Goal: Communication & Community: Answer question/provide support

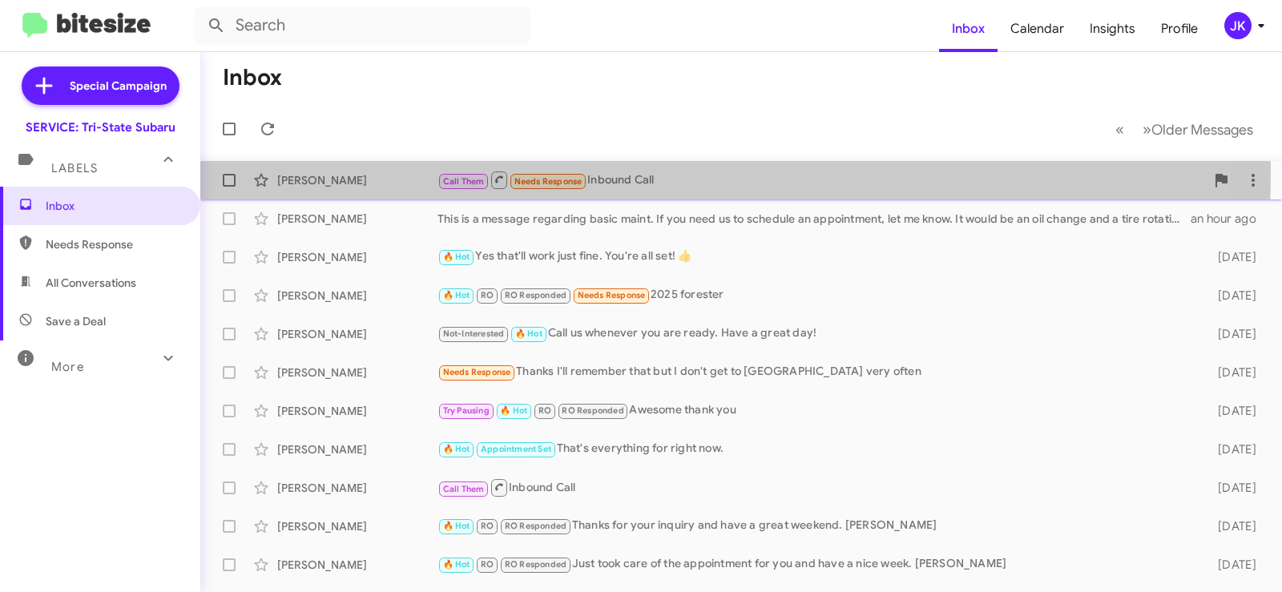
click at [640, 175] on div "Call Them Needs Response Inbound Call" at bounding box center [822, 180] width 768 height 20
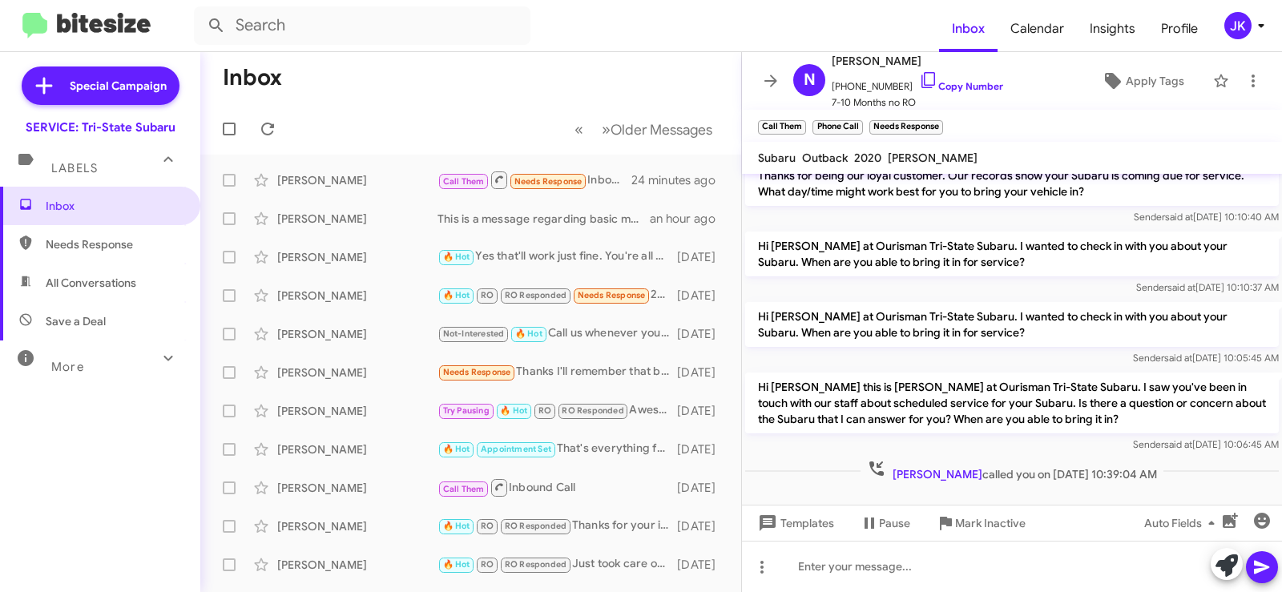
scroll to position [33, 0]
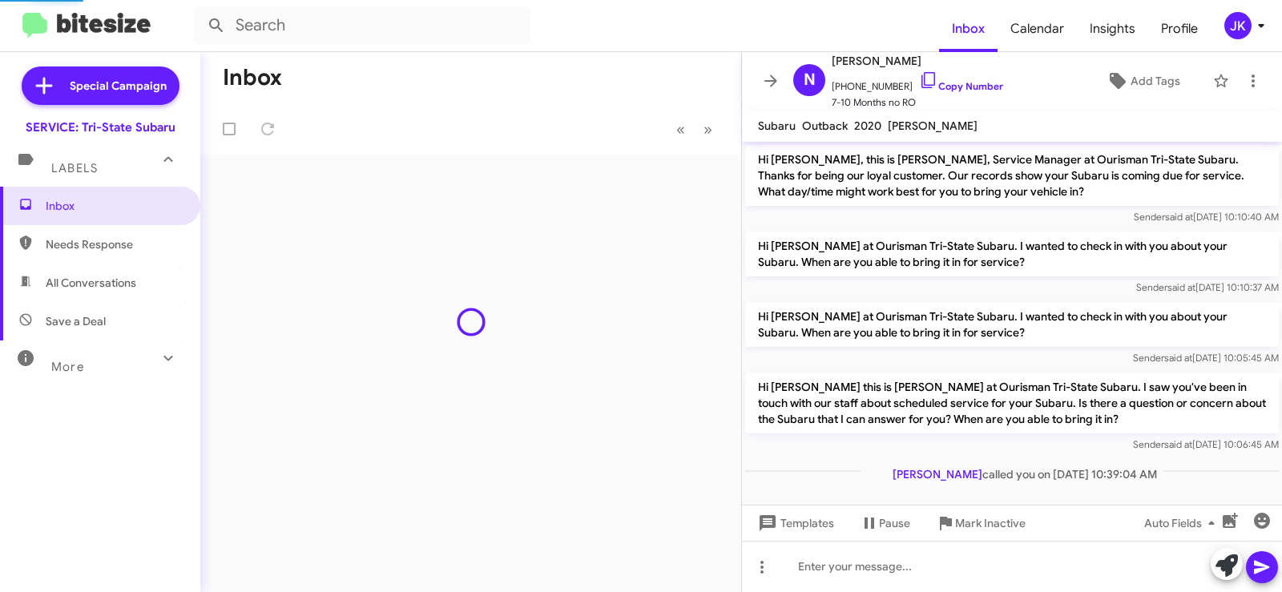
scroll to position [1, 0]
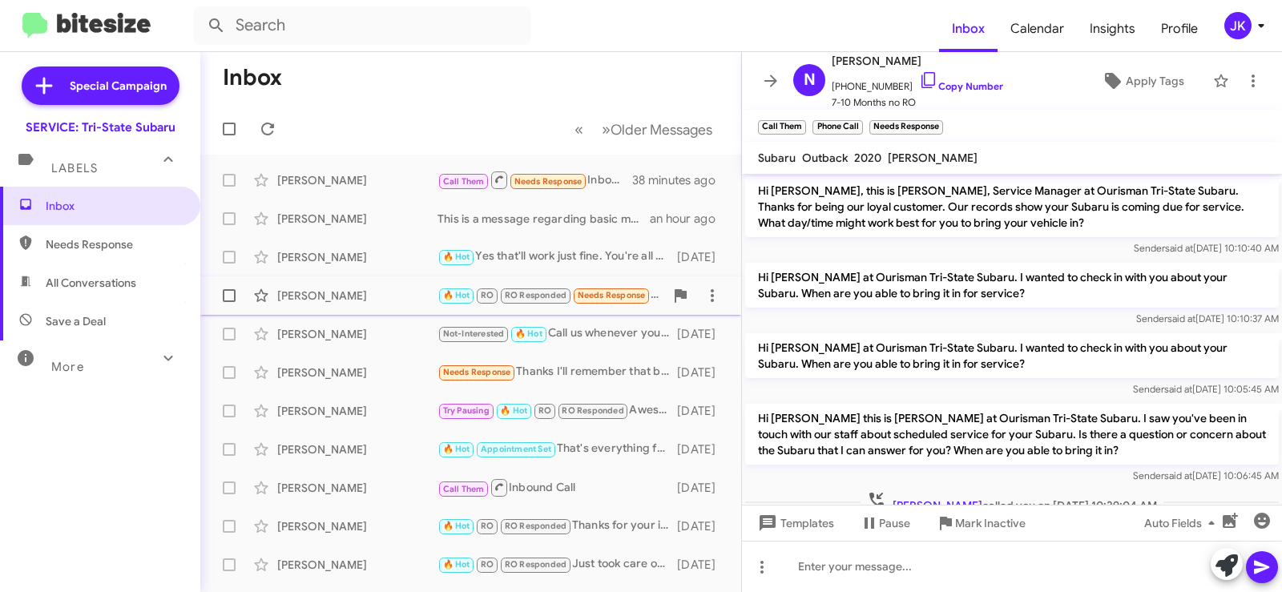
click at [554, 293] on span "RO Responded" at bounding box center [536, 295] width 62 height 10
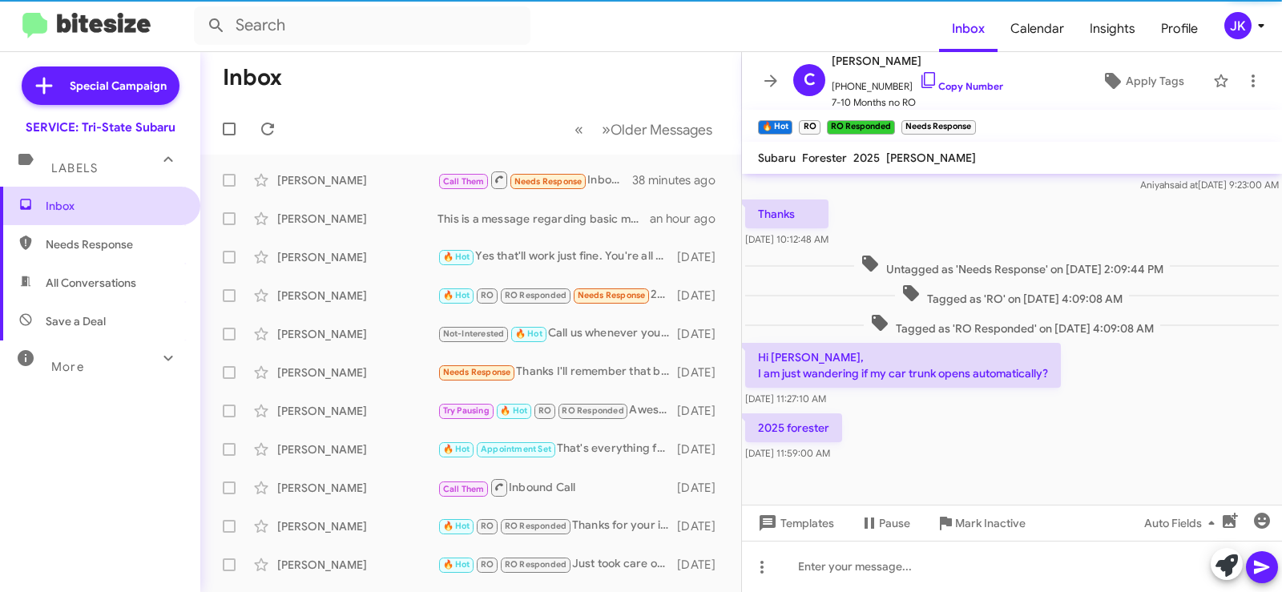
click at [55, 204] on span "Inbox" at bounding box center [114, 206] width 136 height 16
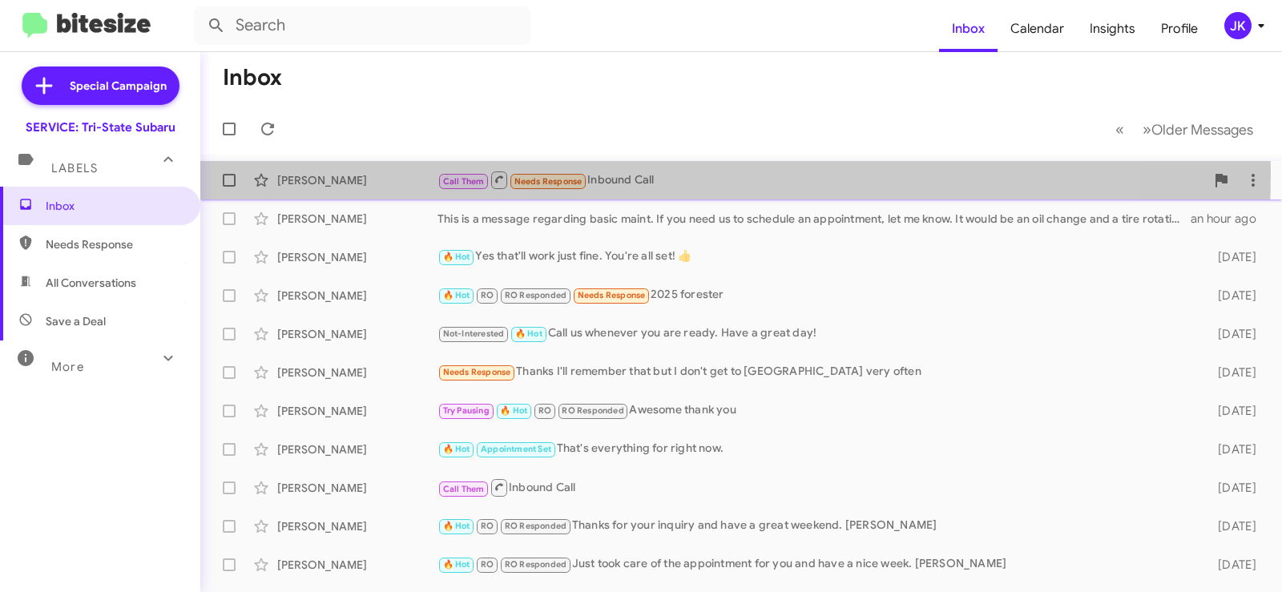
click at [595, 174] on div "Call Them Needs Response Inbound Call" at bounding box center [822, 180] width 768 height 20
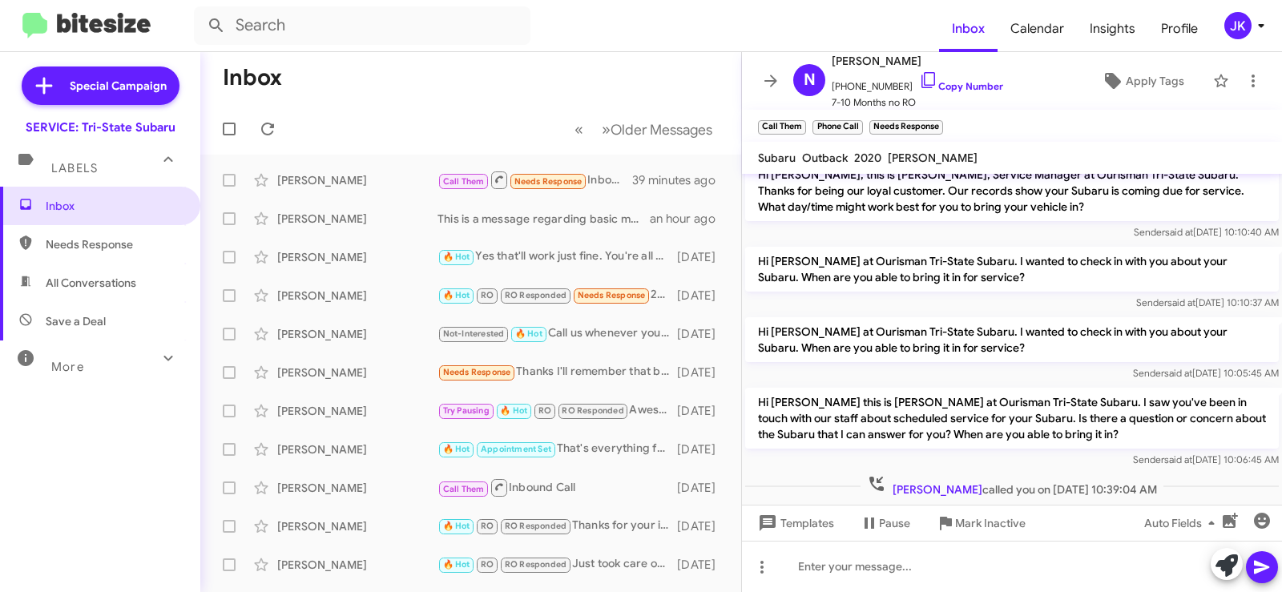
scroll to position [33, 0]
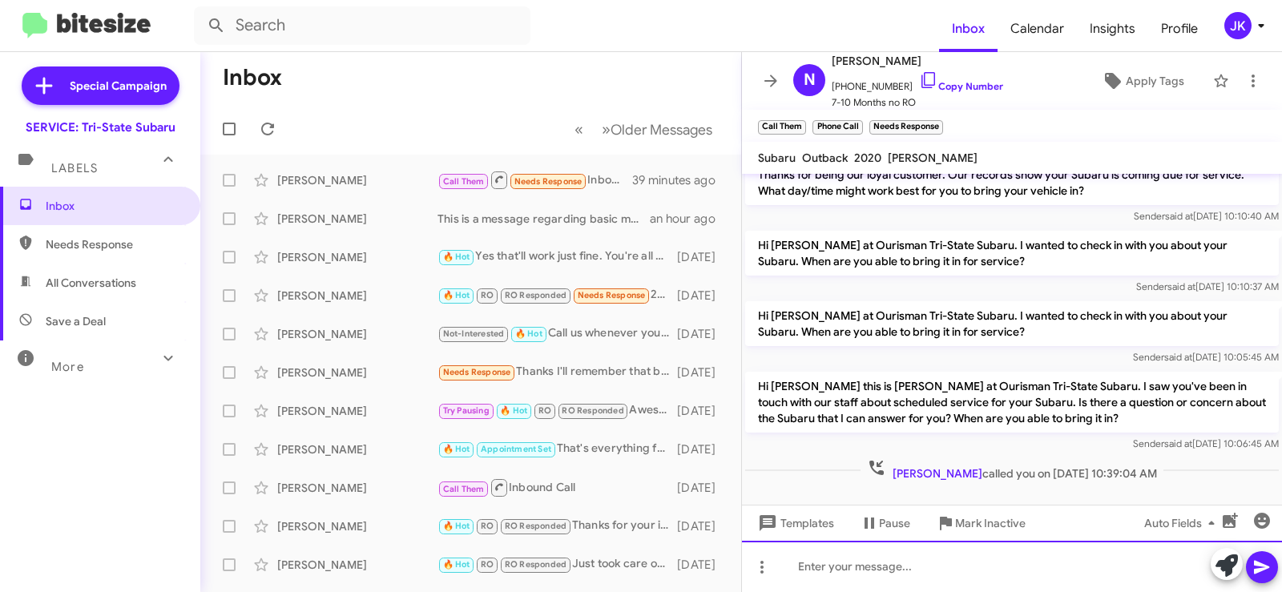
click at [822, 561] on div at bounding box center [1012, 566] width 540 height 51
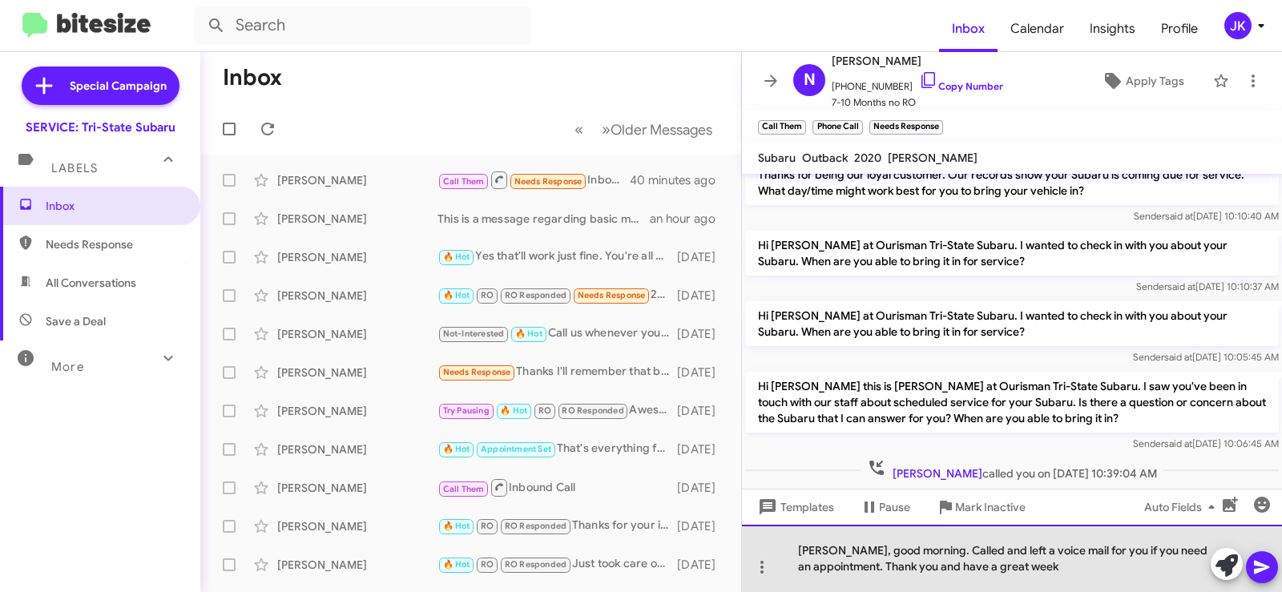
click at [1076, 552] on div "Mr. Moore, good morning. Called and left a voice mail for you if you need an ap…" at bounding box center [1012, 558] width 540 height 67
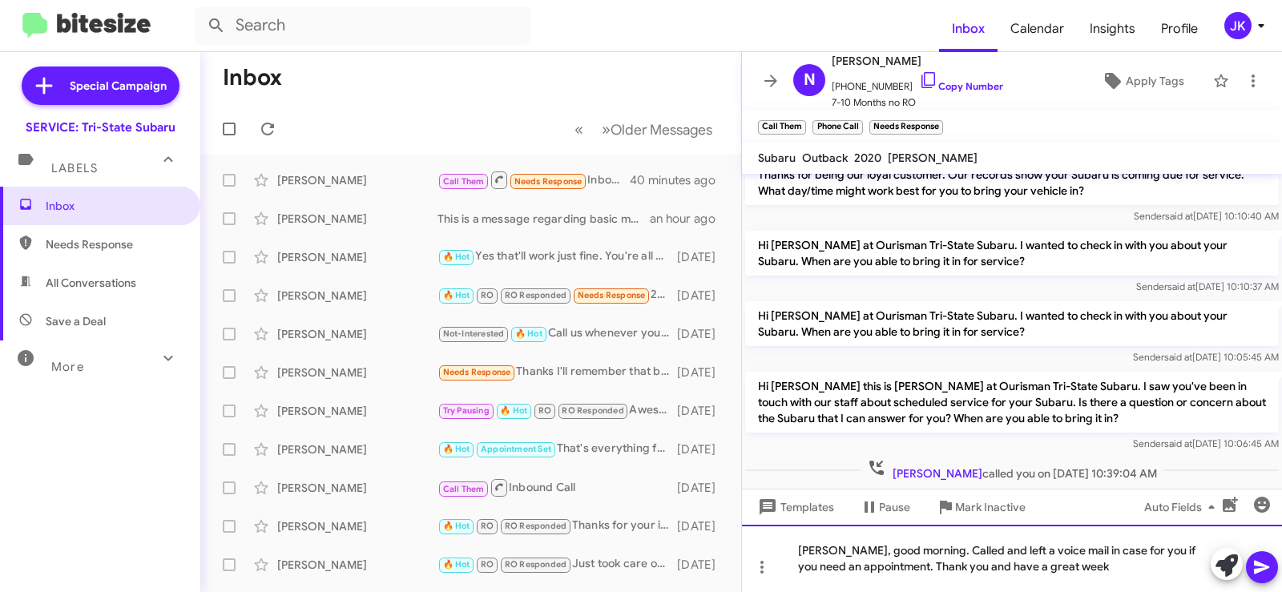
click at [1165, 553] on div "Mr. Moore, good morning. Called and left a voice mail in case for you if you ne…" at bounding box center [1012, 558] width 540 height 67
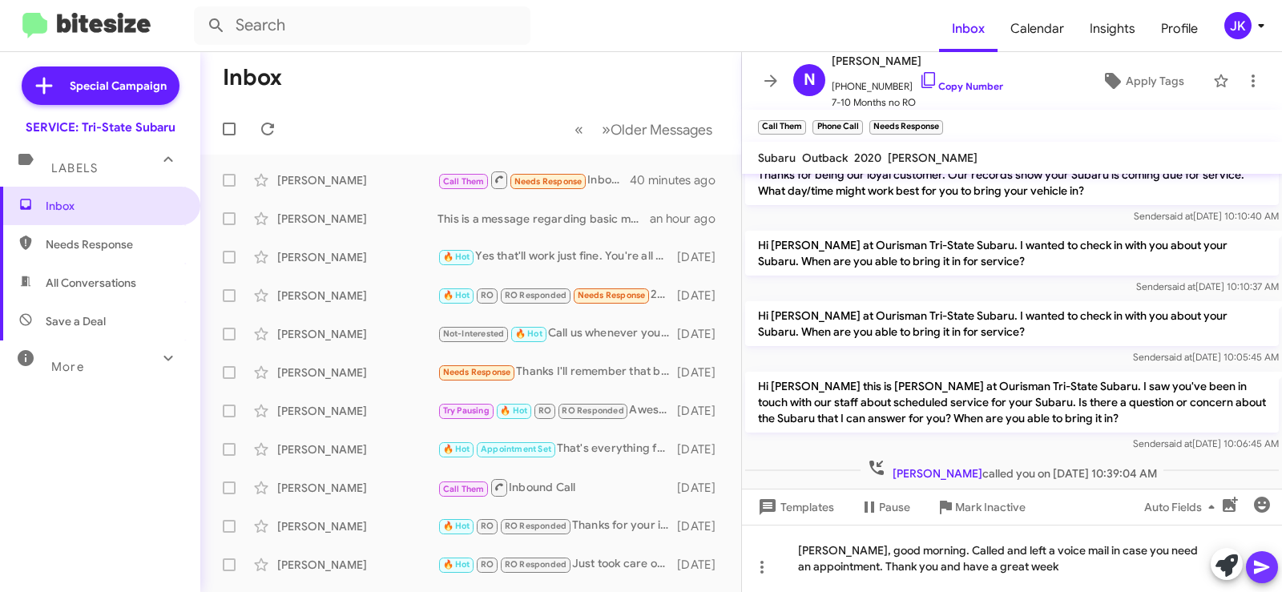
click at [1257, 572] on icon at bounding box center [1261, 568] width 15 height 14
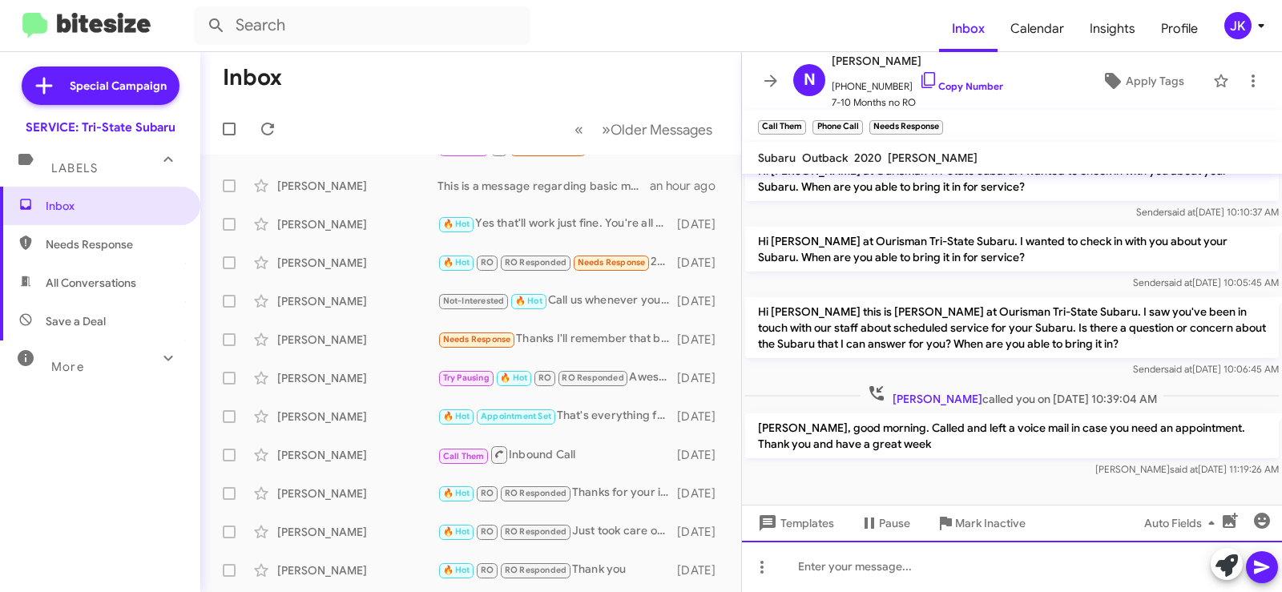
scroll to position [0, 0]
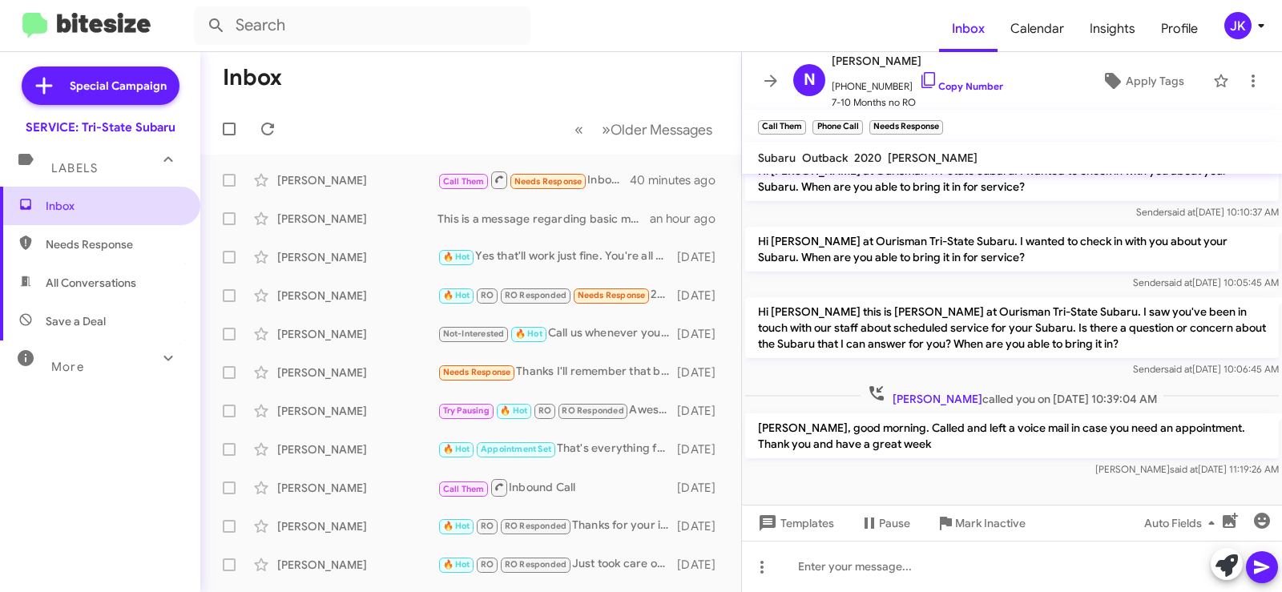
click at [79, 206] on span "Inbox" at bounding box center [114, 206] width 136 height 16
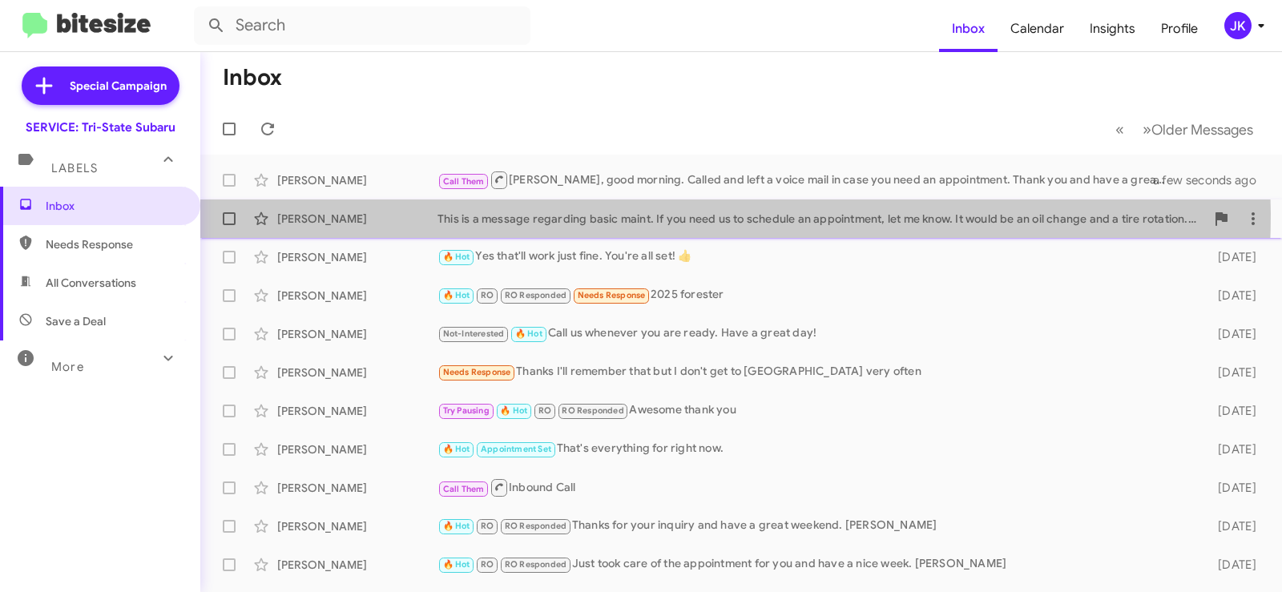
click at [600, 214] on div "This is a message regarding basic maint. If you need us to schedule an appointm…" at bounding box center [822, 219] width 768 height 16
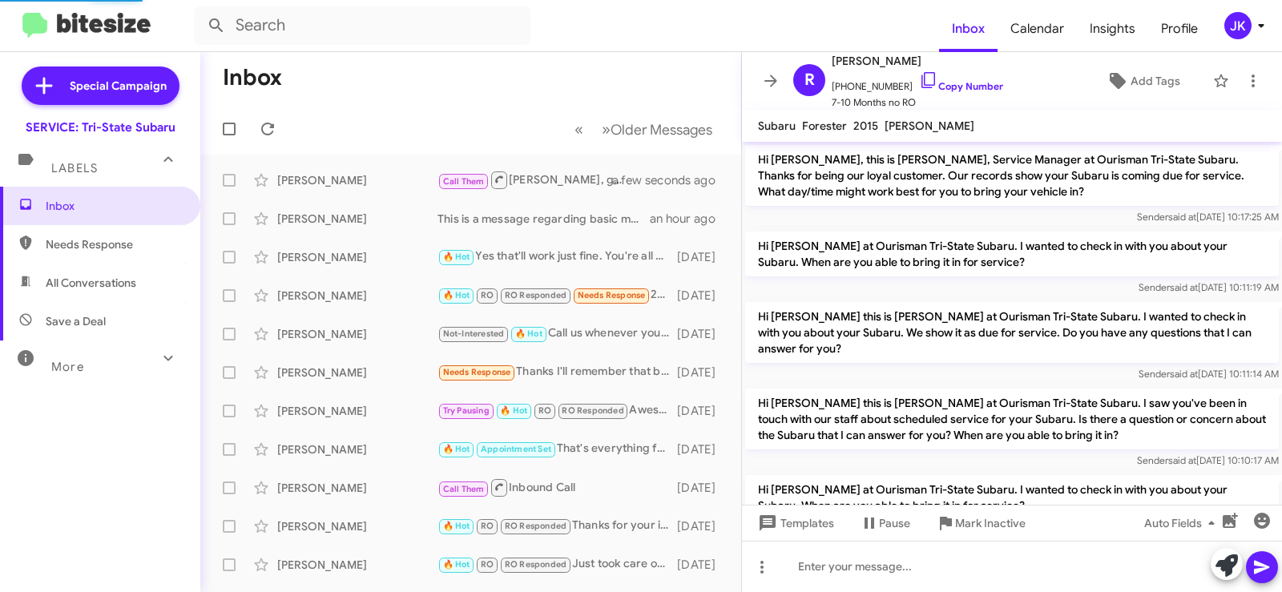
scroll to position [452, 0]
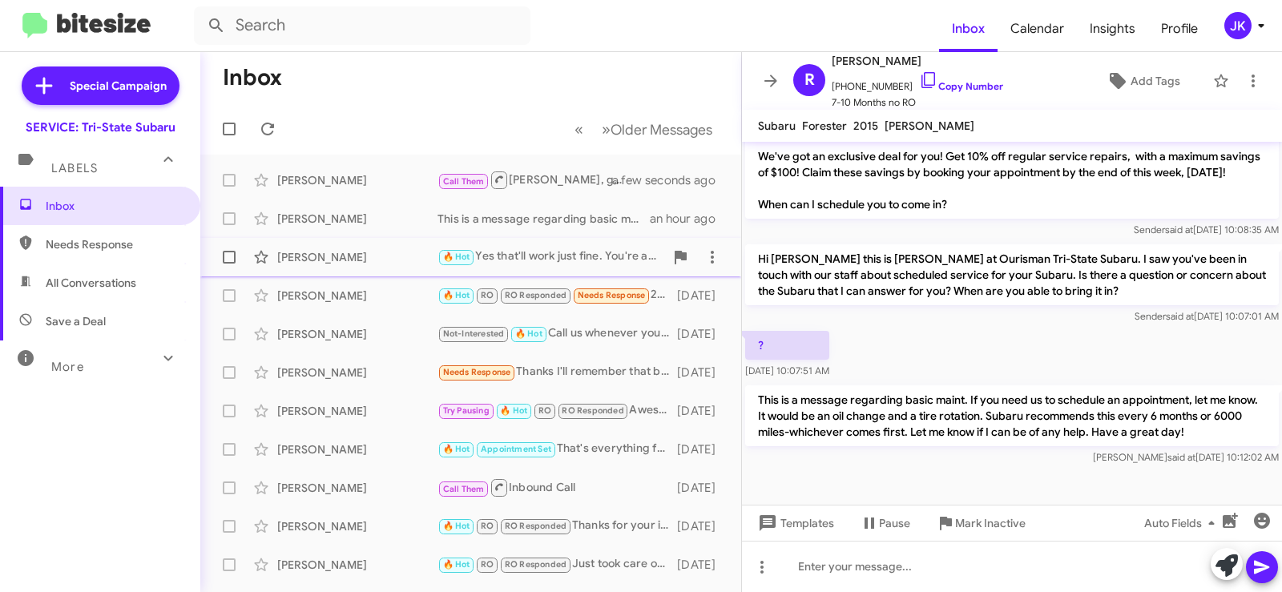
click at [380, 261] on div "[PERSON_NAME]" at bounding box center [357, 257] width 160 height 16
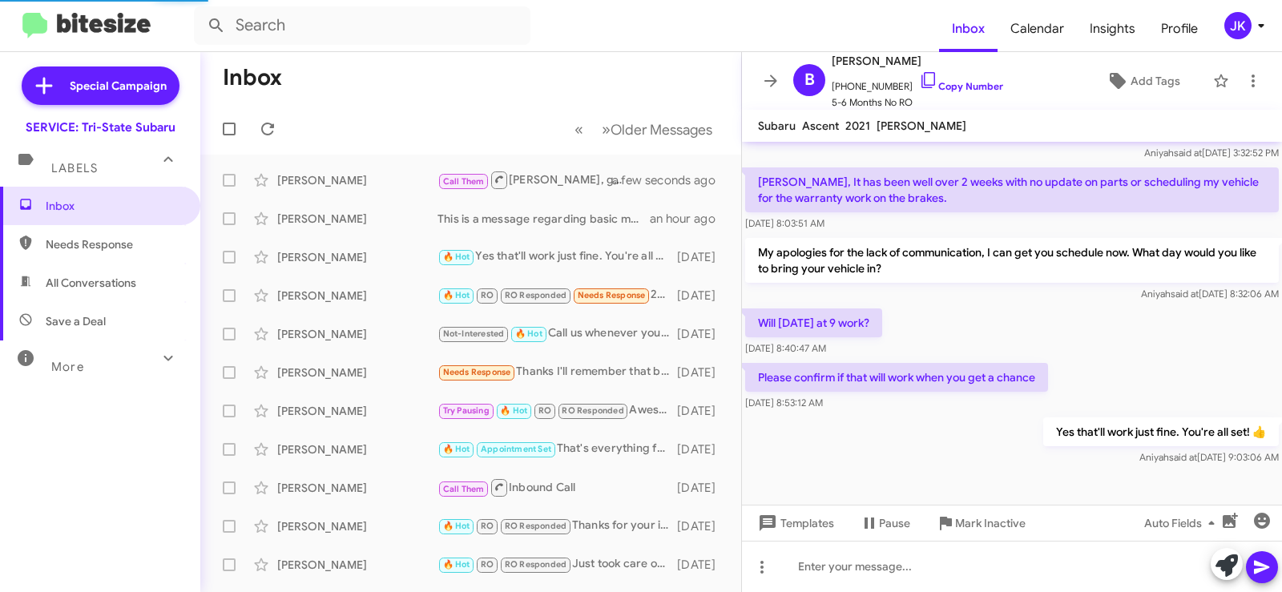
scroll to position [308, 0]
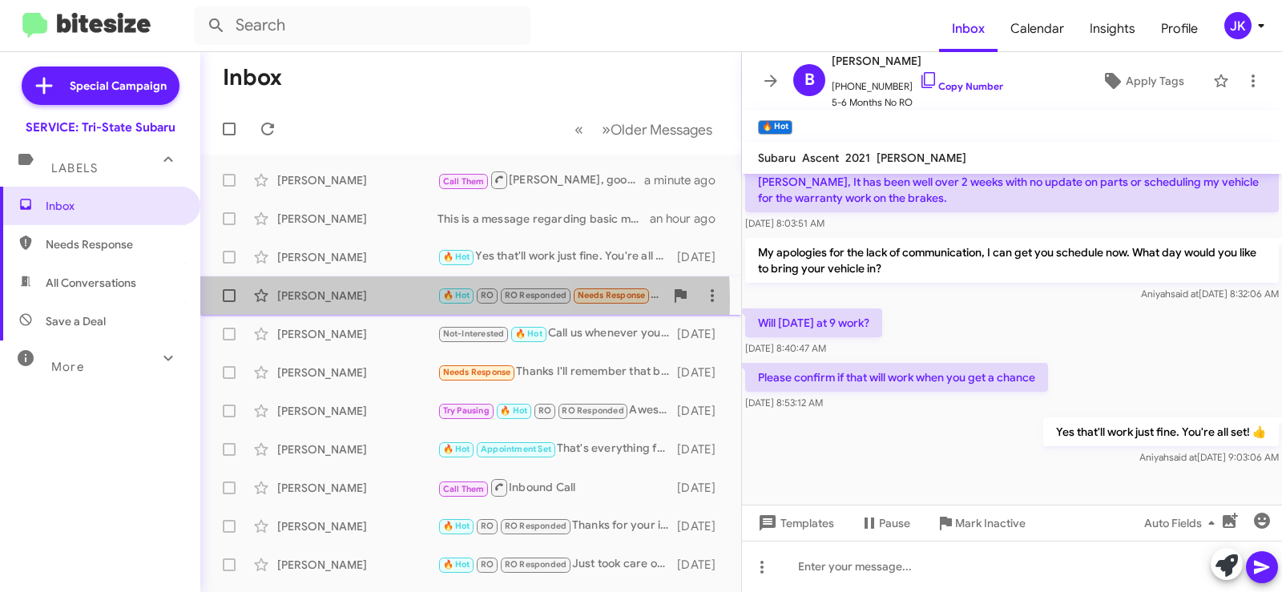
click at [345, 300] on div "[PERSON_NAME]" at bounding box center [357, 296] width 160 height 16
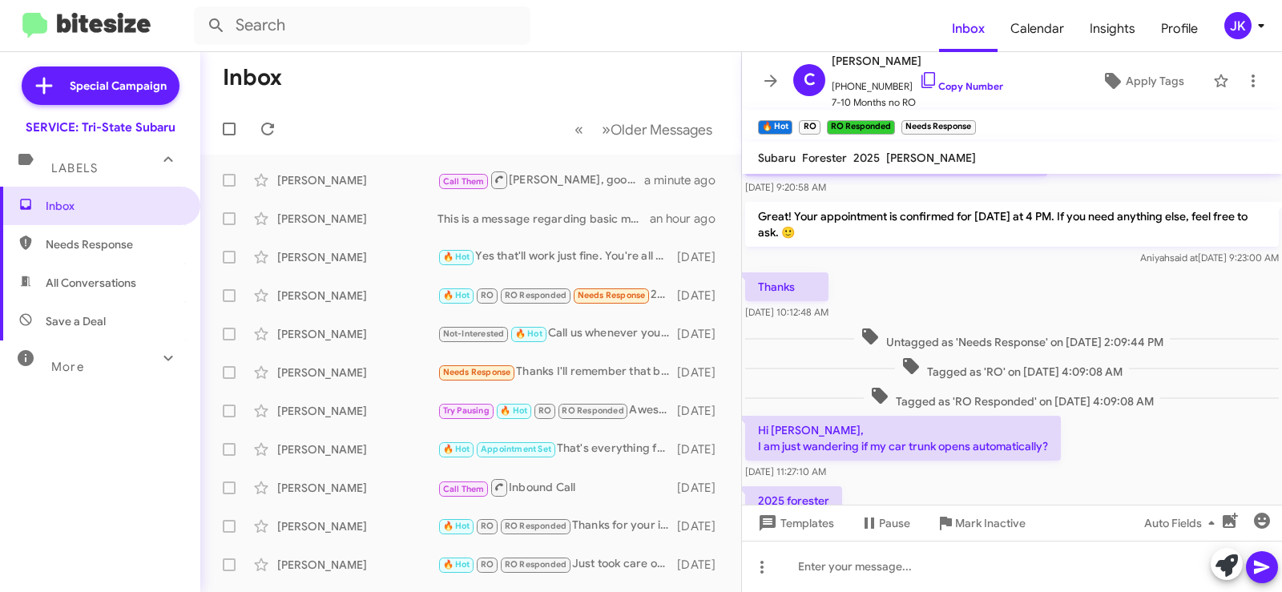
scroll to position [276, 0]
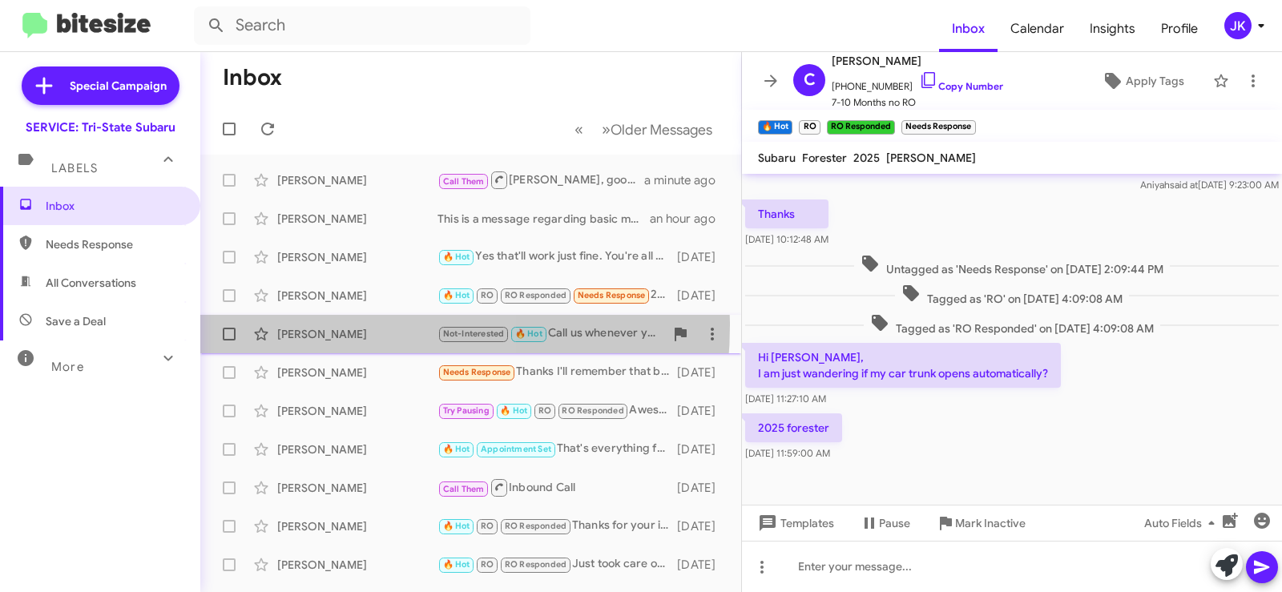
click at [317, 325] on div "Jimmie White Not-Interested 🔥 Hot Call us whenever you are ready. Have a great …" at bounding box center [470, 334] width 515 height 32
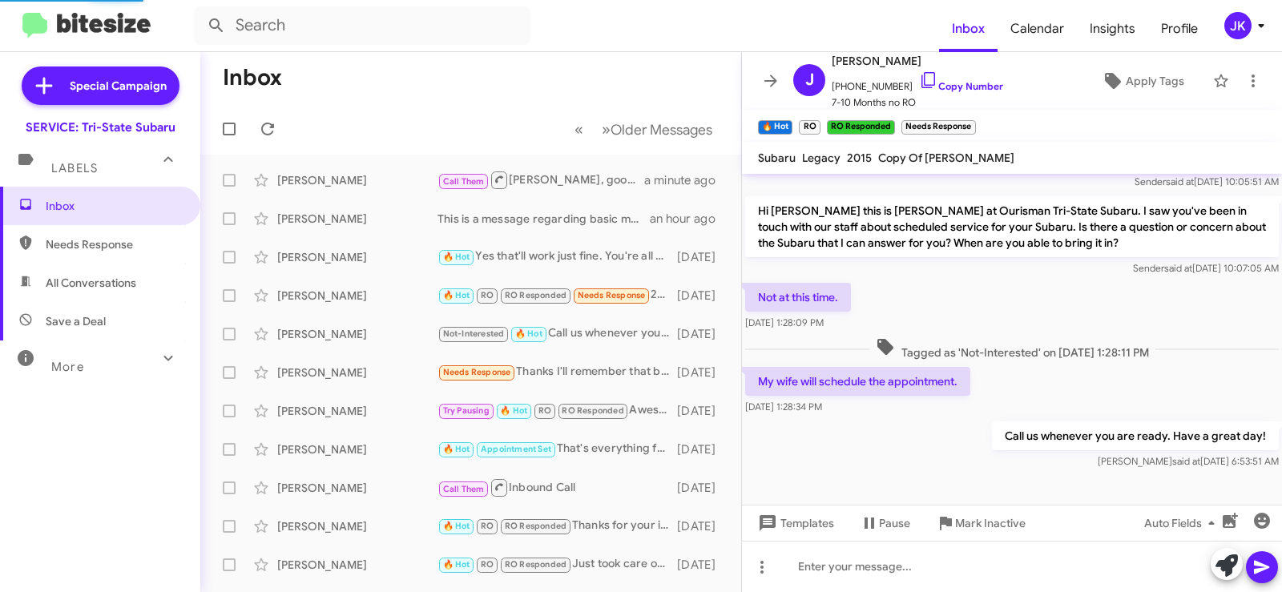
scroll to position [208, 0]
click at [336, 364] on div "Barbara Dixon Needs Response Thanks I'll remember that but I don't get to Dover…" at bounding box center [470, 373] width 515 height 32
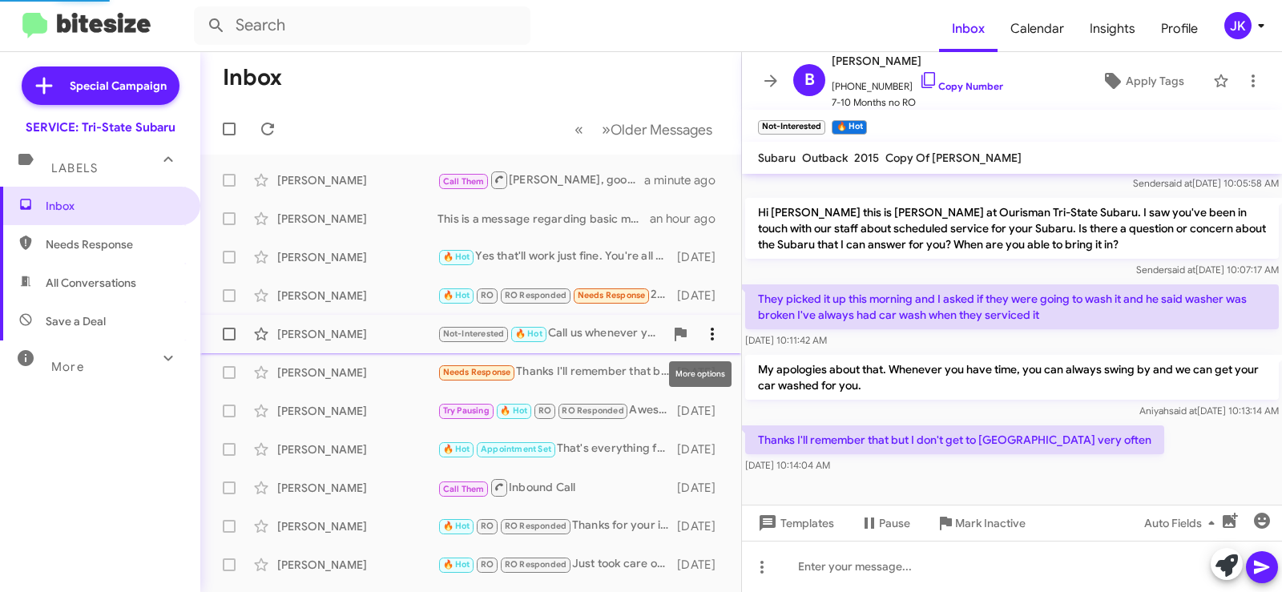
scroll to position [207, 0]
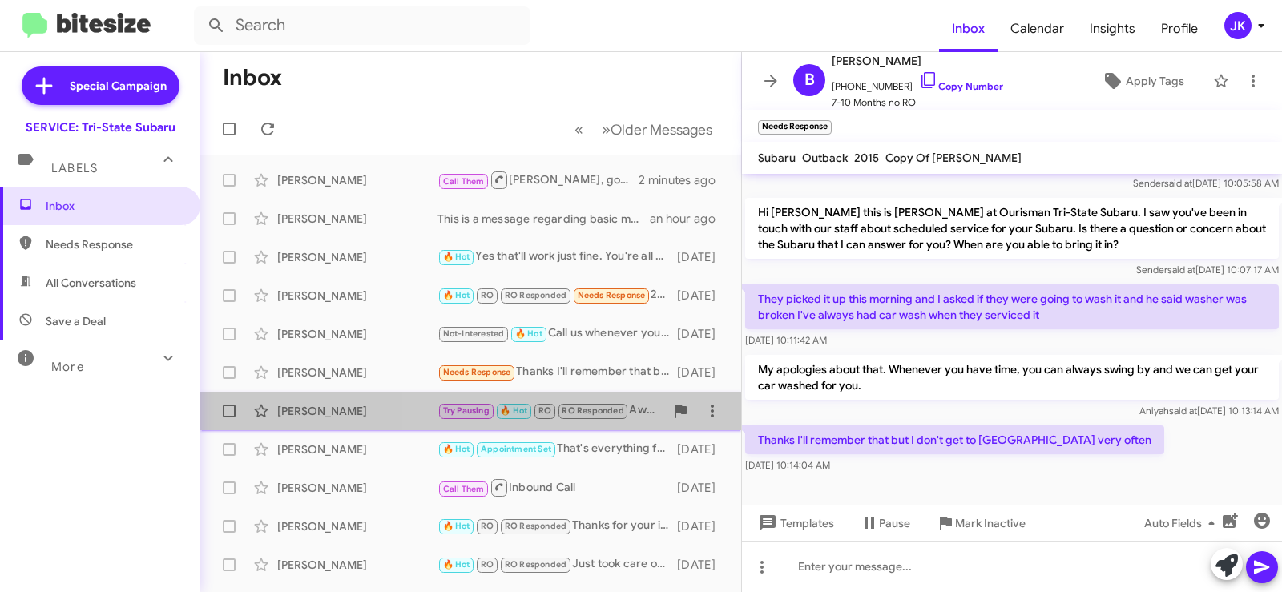
click at [523, 394] on span "John Webb Try Pausing 🔥 Hot RO RO Responded Awesome thank you 14 days ago" at bounding box center [470, 411] width 541 height 38
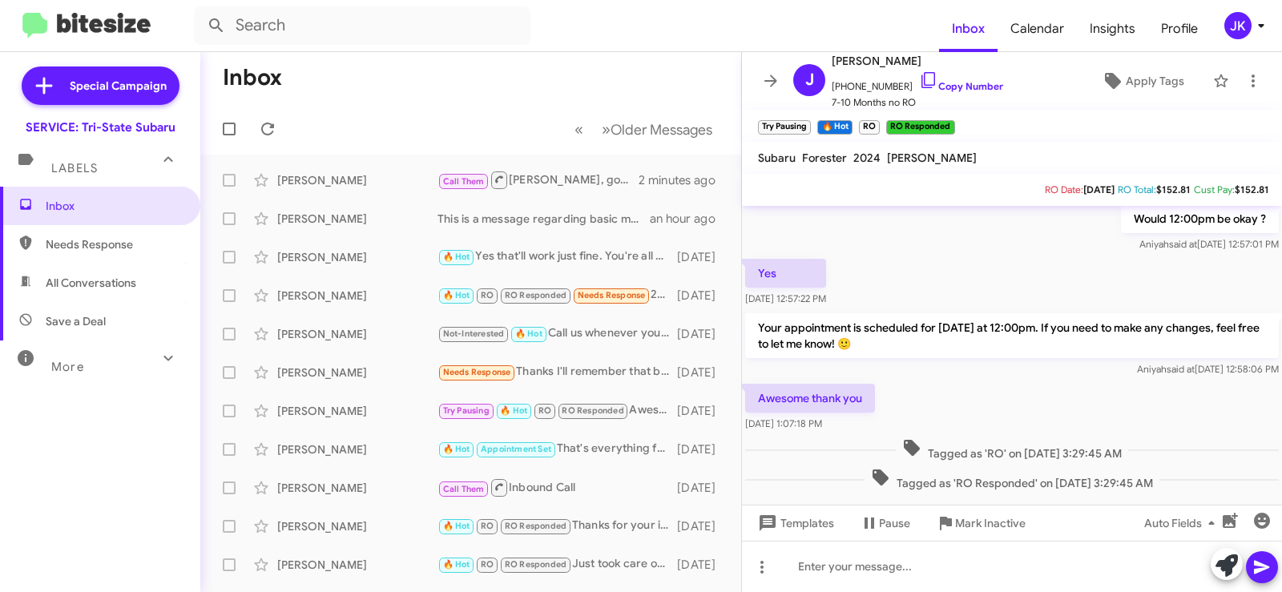
scroll to position [492, 0]
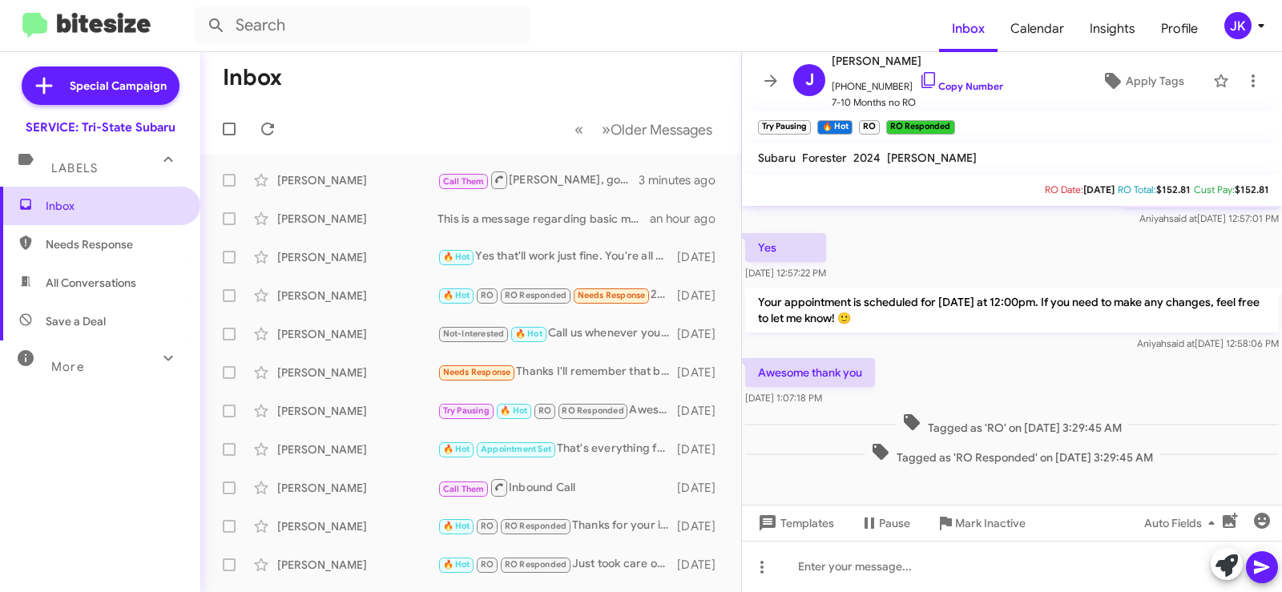
click at [89, 204] on span "Inbox" at bounding box center [114, 206] width 136 height 16
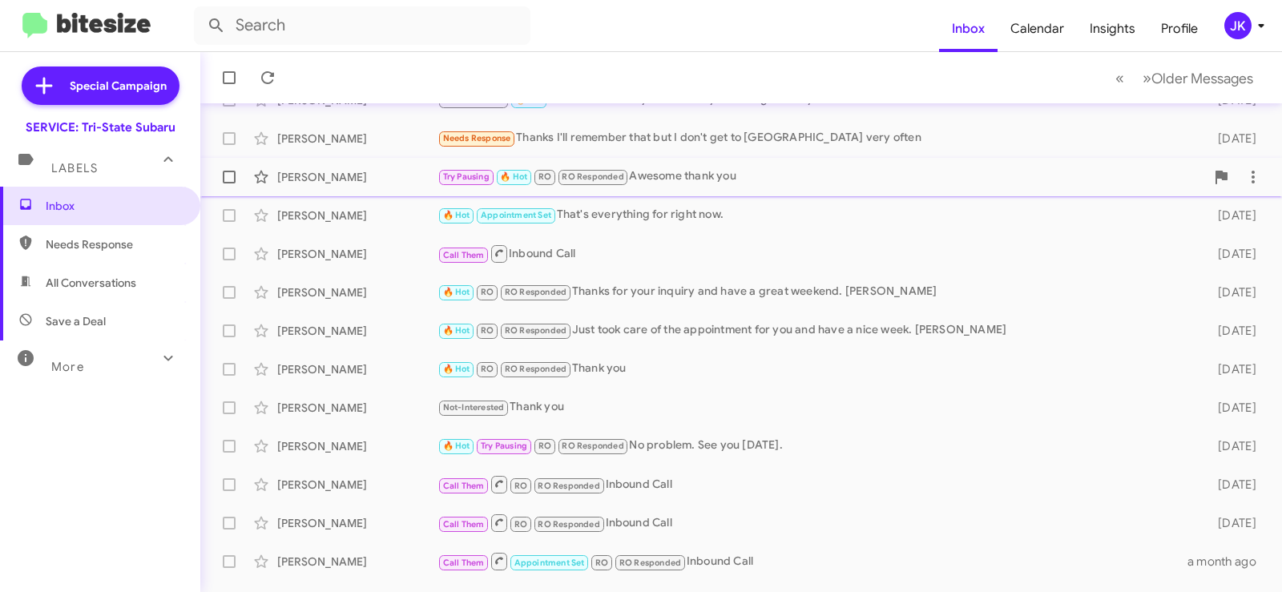
scroll to position [240, 0]
